Goal: Use online tool/utility: Utilize a website feature to perform a specific function

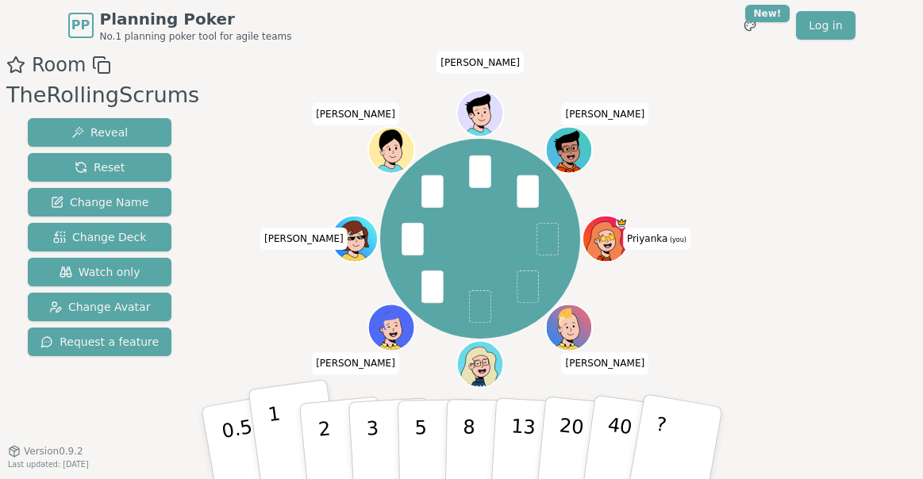
click at [266, 445] on button "1" at bounding box center [295, 443] width 94 height 129
click at [243, 442] on button "0.5" at bounding box center [247, 443] width 99 height 131
click at [279, 433] on button "1" at bounding box center [295, 443] width 94 height 129
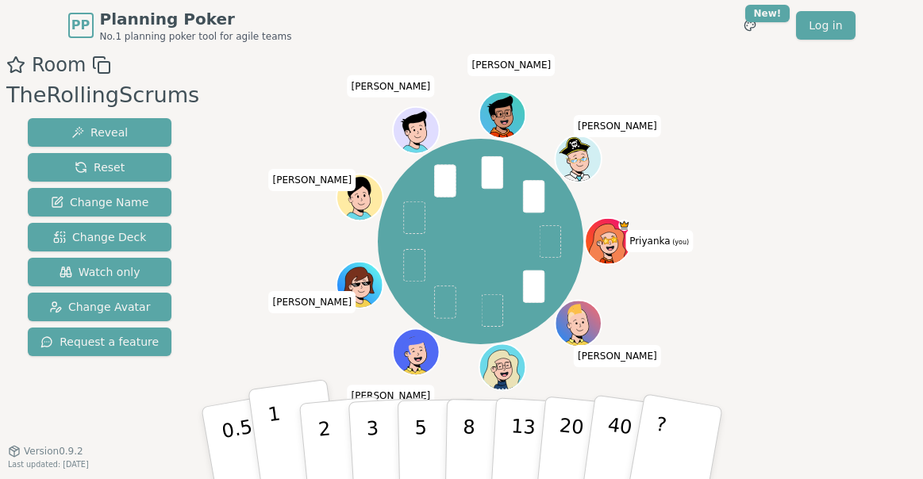
click at [281, 441] on button "1" at bounding box center [295, 443] width 94 height 129
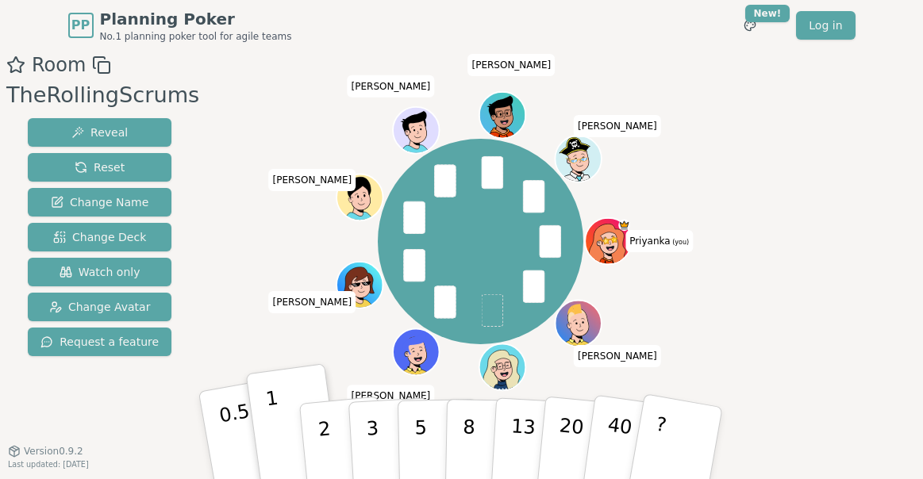
click at [229, 437] on div "0.5" at bounding box center [247, 443] width 56 height 63
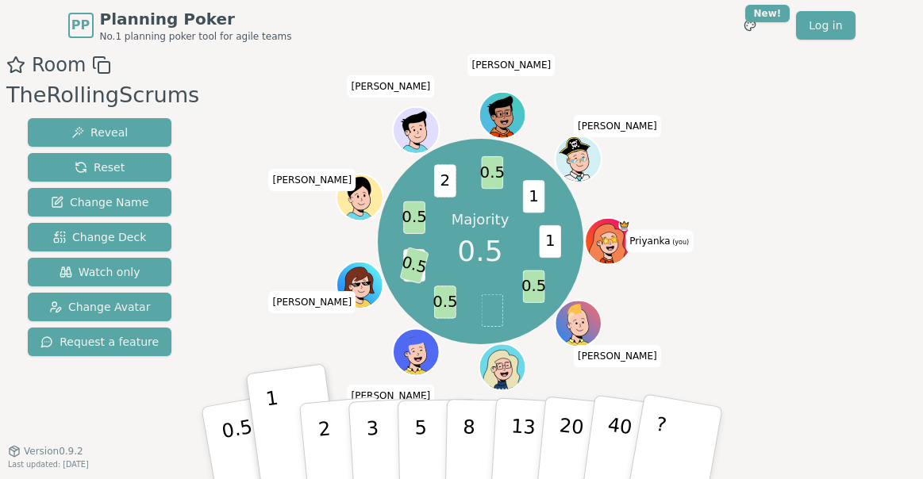
click at [752, 167] on div "Room TheRollingScrums Reveal Reset Change Name Change Deck Watch only Change Av…" at bounding box center [461, 269] width 923 height 437
click at [710, 327] on div "Majority 0.5 1 0.5 0.5 1 0.5 0.5 2 0.5 1 [PERSON_NAME] (you) [PERSON_NAME] SM […" at bounding box center [480, 241] width 486 height 325
click at [229, 430] on button "0.5" at bounding box center [247, 443] width 99 height 131
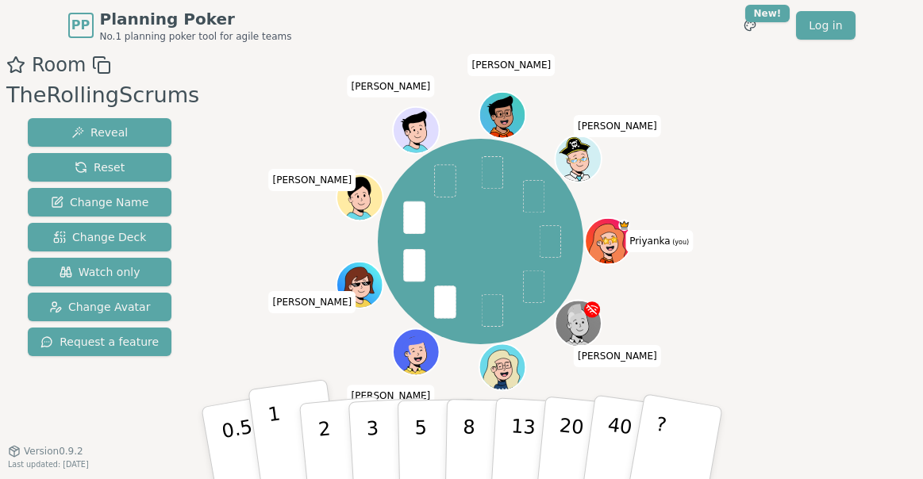
click at [279, 429] on button "1" at bounding box center [295, 443] width 94 height 129
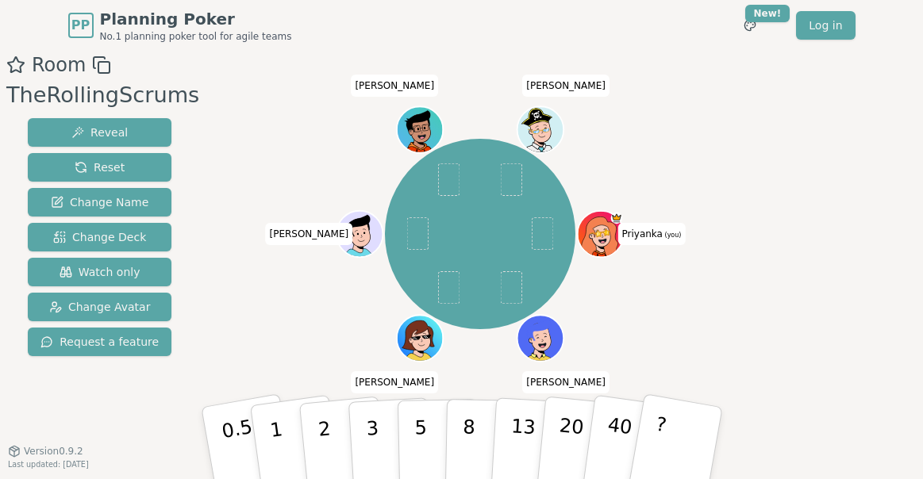
click at [922, 224] on div "Room TheRollingScrums Reveal Reset Change Name Change Deck Watch only Change Av…" at bounding box center [461, 269] width 923 height 437
